Goal: Find specific page/section: Find specific page/section

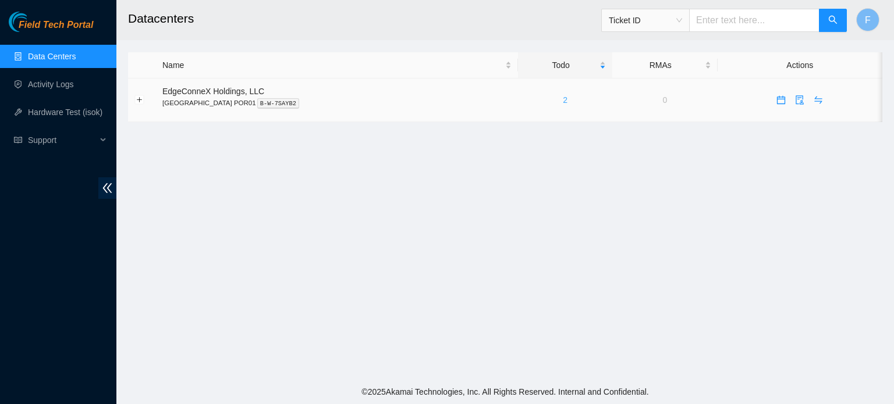
click at [563, 100] on link "2" at bounding box center [565, 99] width 5 height 9
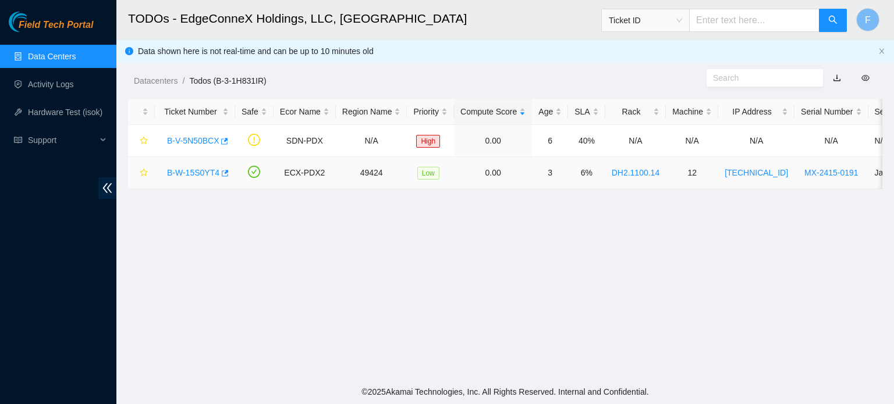
click at [191, 175] on link "B-W-15S0YT4" at bounding box center [193, 172] width 52 height 9
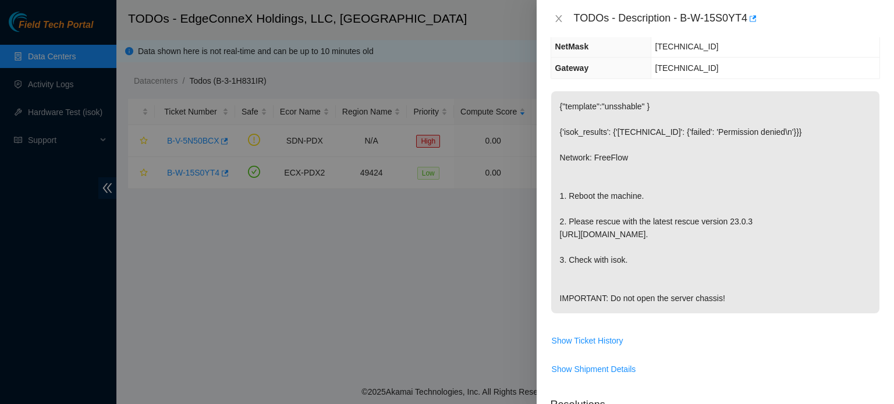
scroll to position [157, 0]
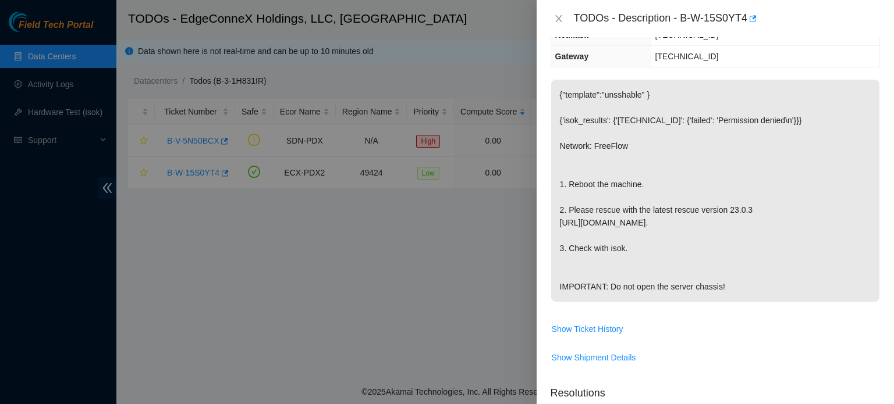
click at [476, 244] on div at bounding box center [447, 202] width 894 height 404
click at [563, 20] on icon "close" at bounding box center [558, 18] width 9 height 9
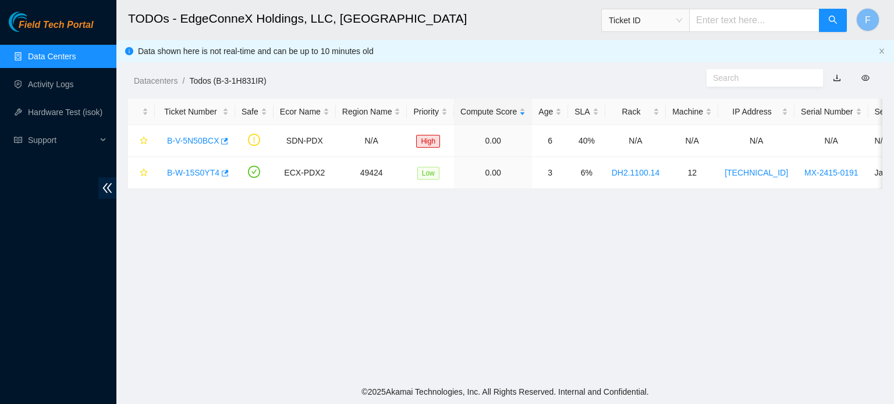
scroll to position [195, 0]
